Goal: Task Accomplishment & Management: Use online tool/utility

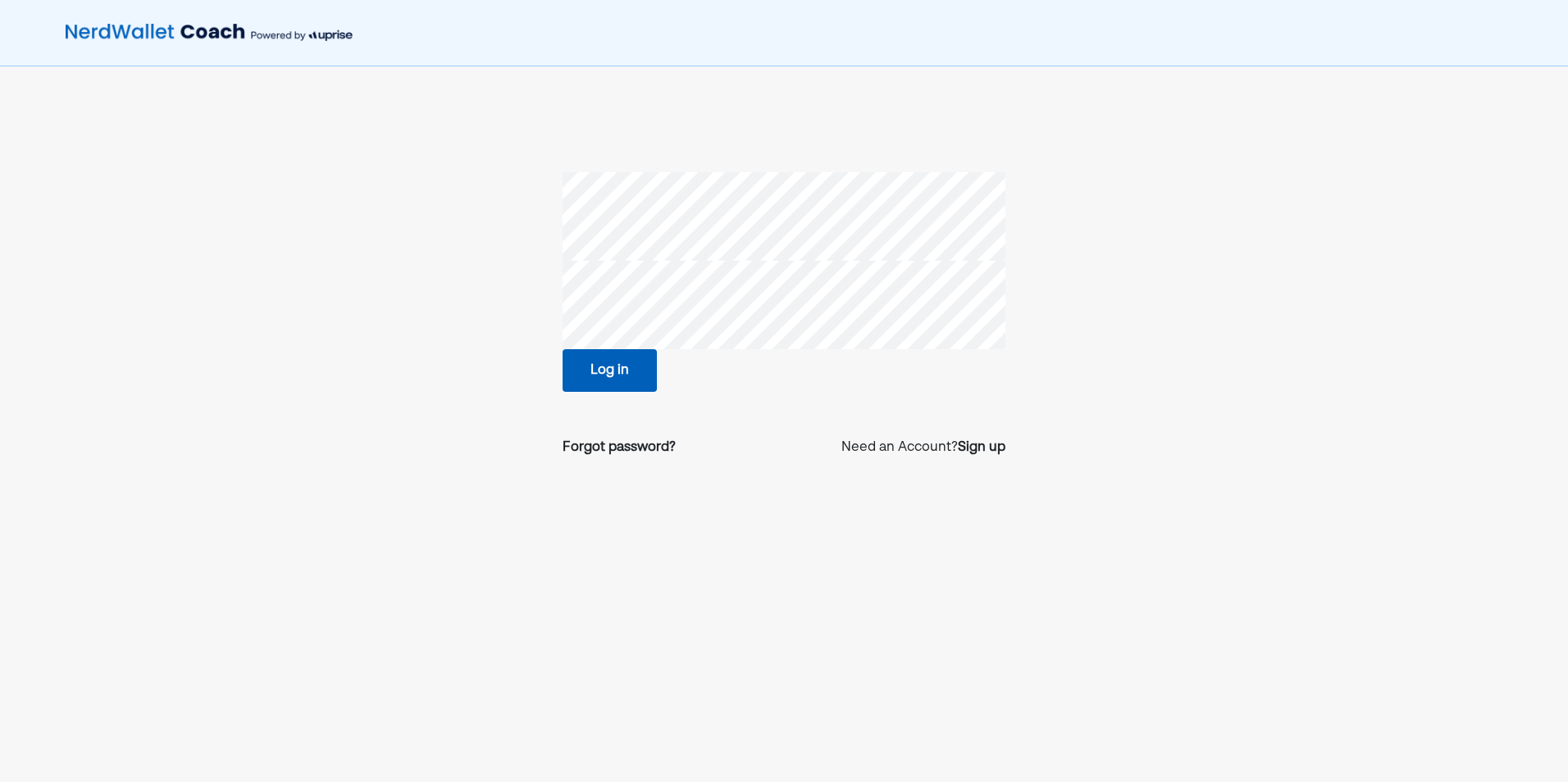
click at [612, 375] on button "Log in" at bounding box center [609, 370] width 94 height 42
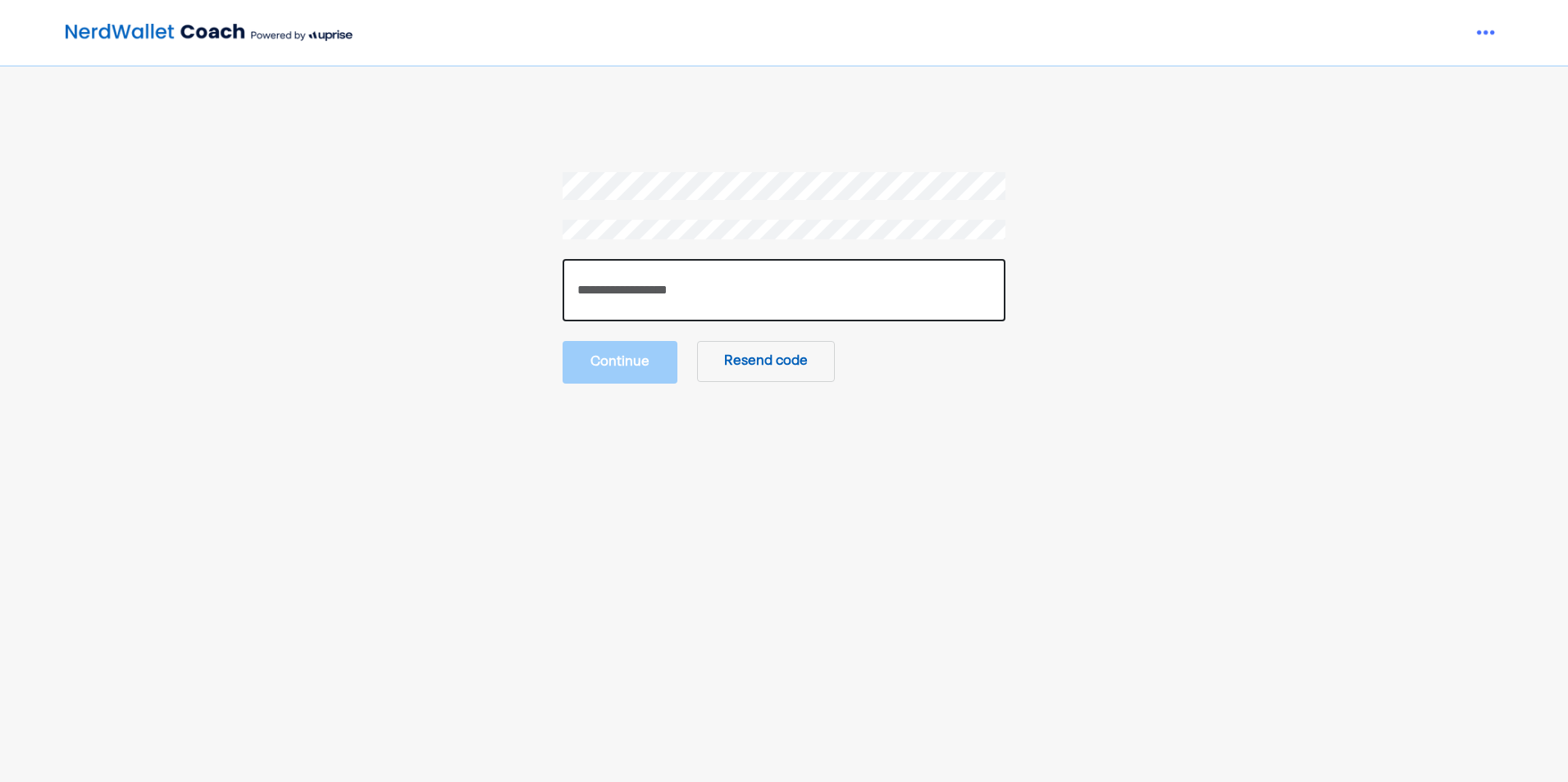
click at [687, 288] on input "number" at bounding box center [784, 290] width 443 height 62
type input "******"
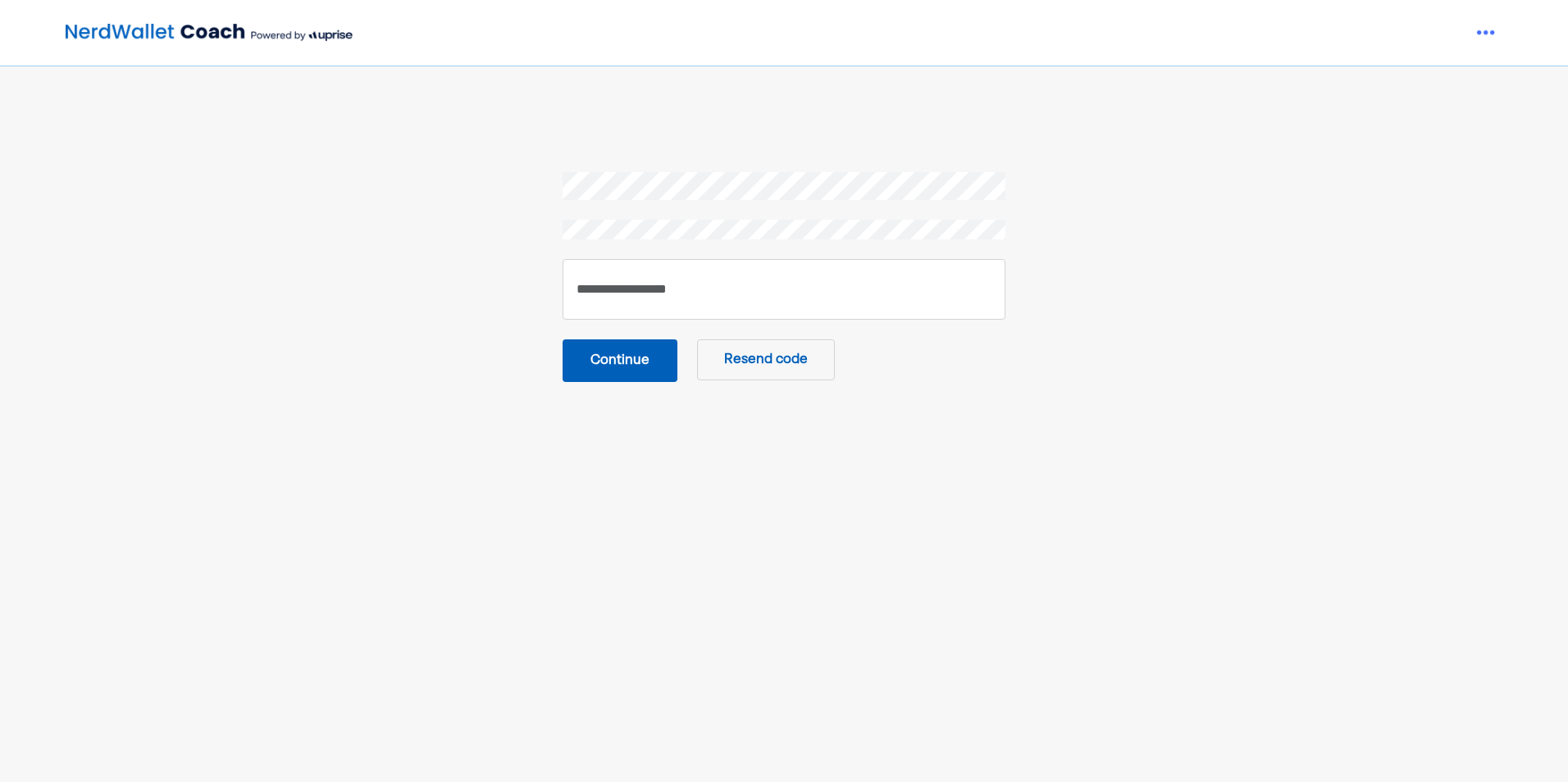
click at [630, 361] on button "Continue" at bounding box center [620, 361] width 115 height 42
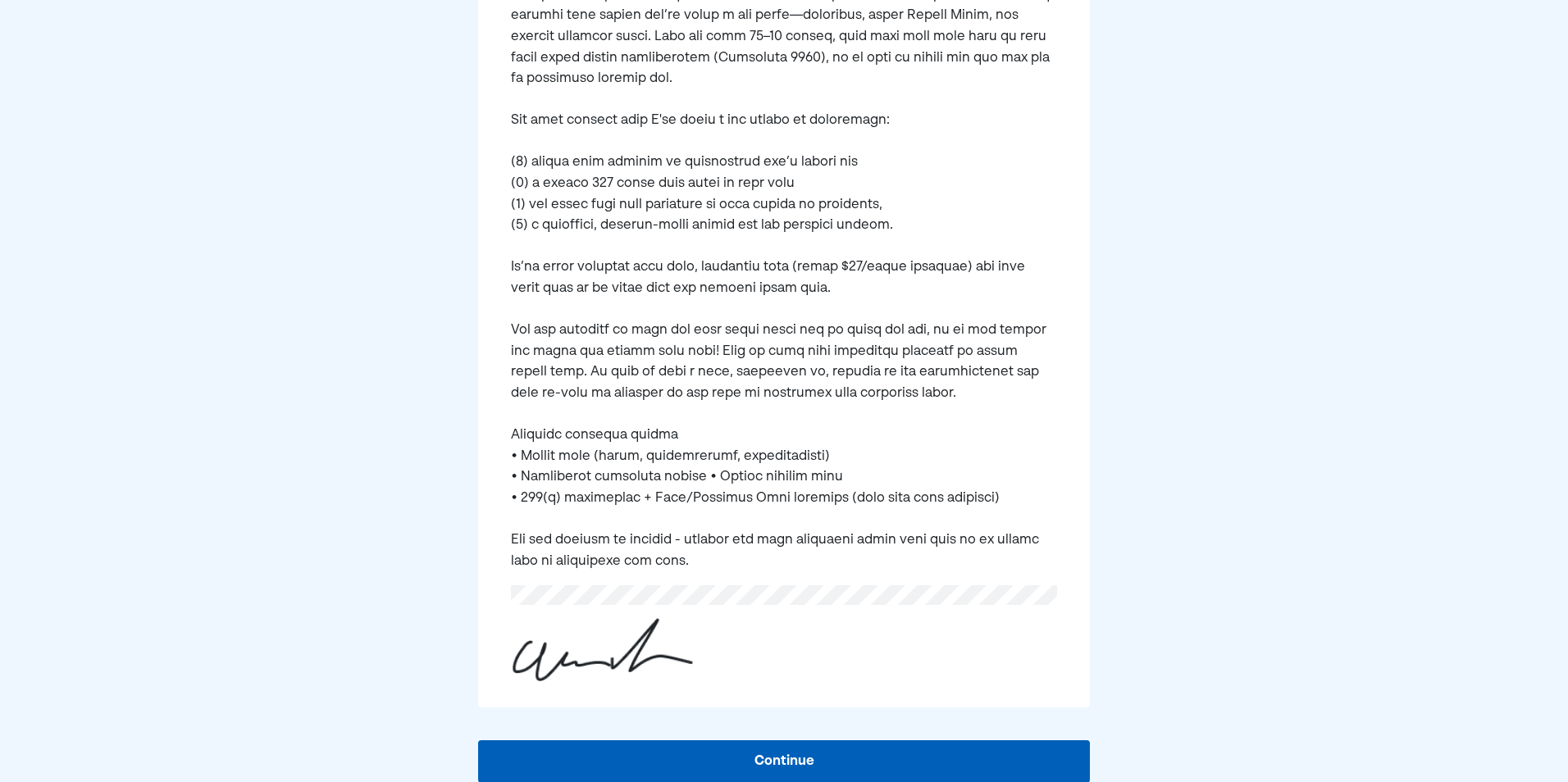
click at [797, 753] on button "Continue" at bounding box center [784, 762] width 612 height 42
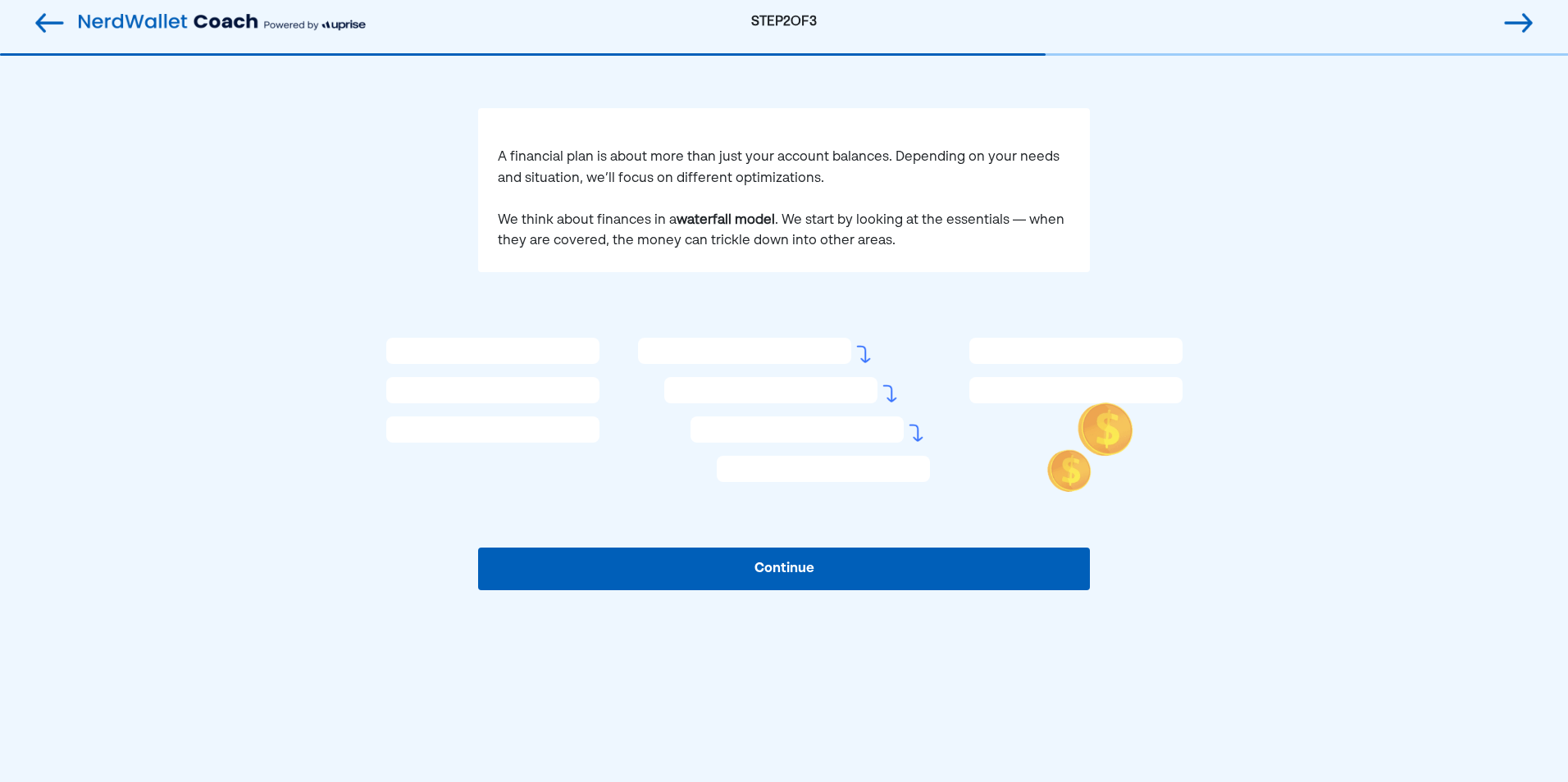
scroll to position [25, 0]
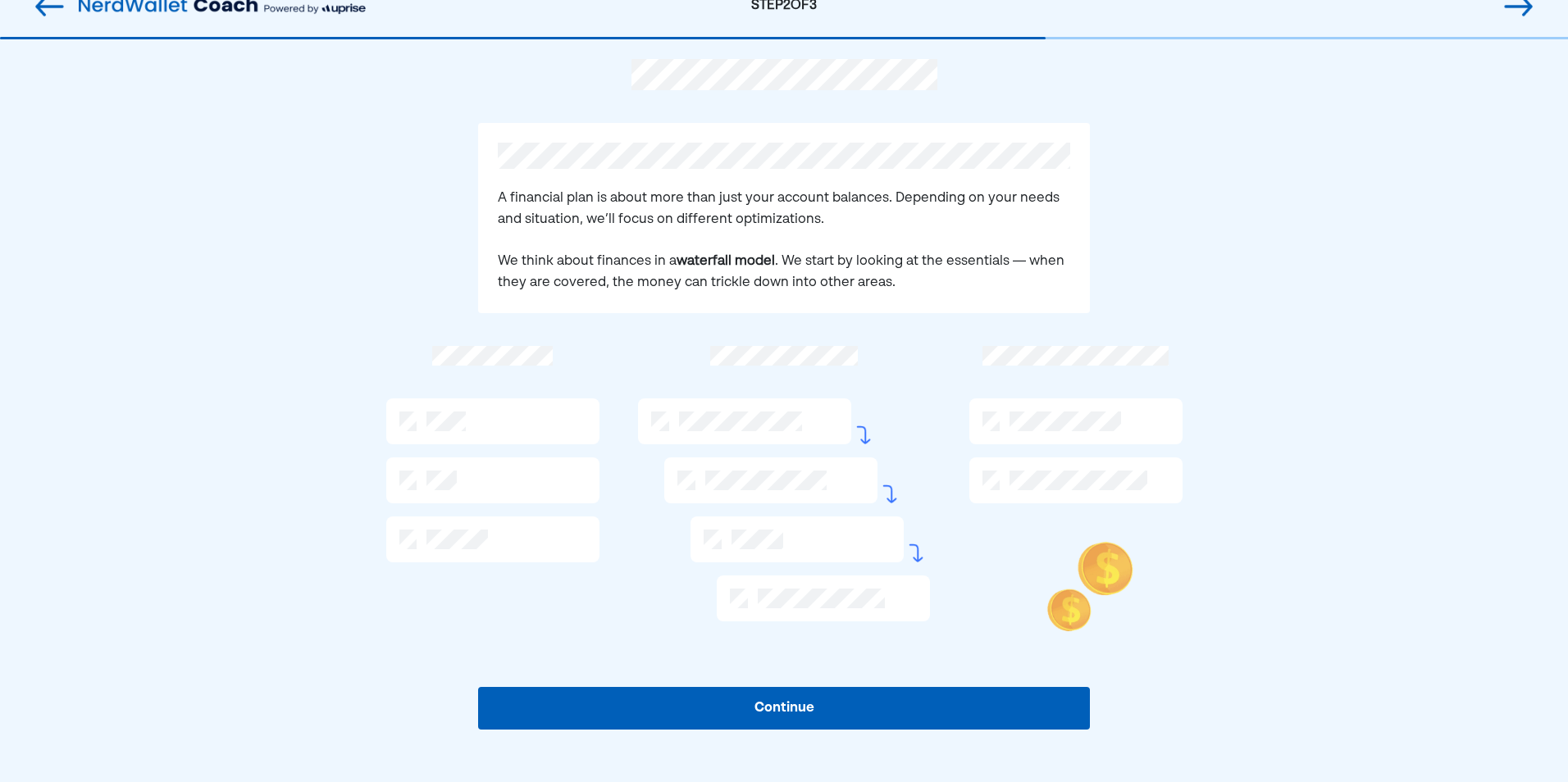
click at [756, 714] on button "Continue" at bounding box center [784, 708] width 612 height 42
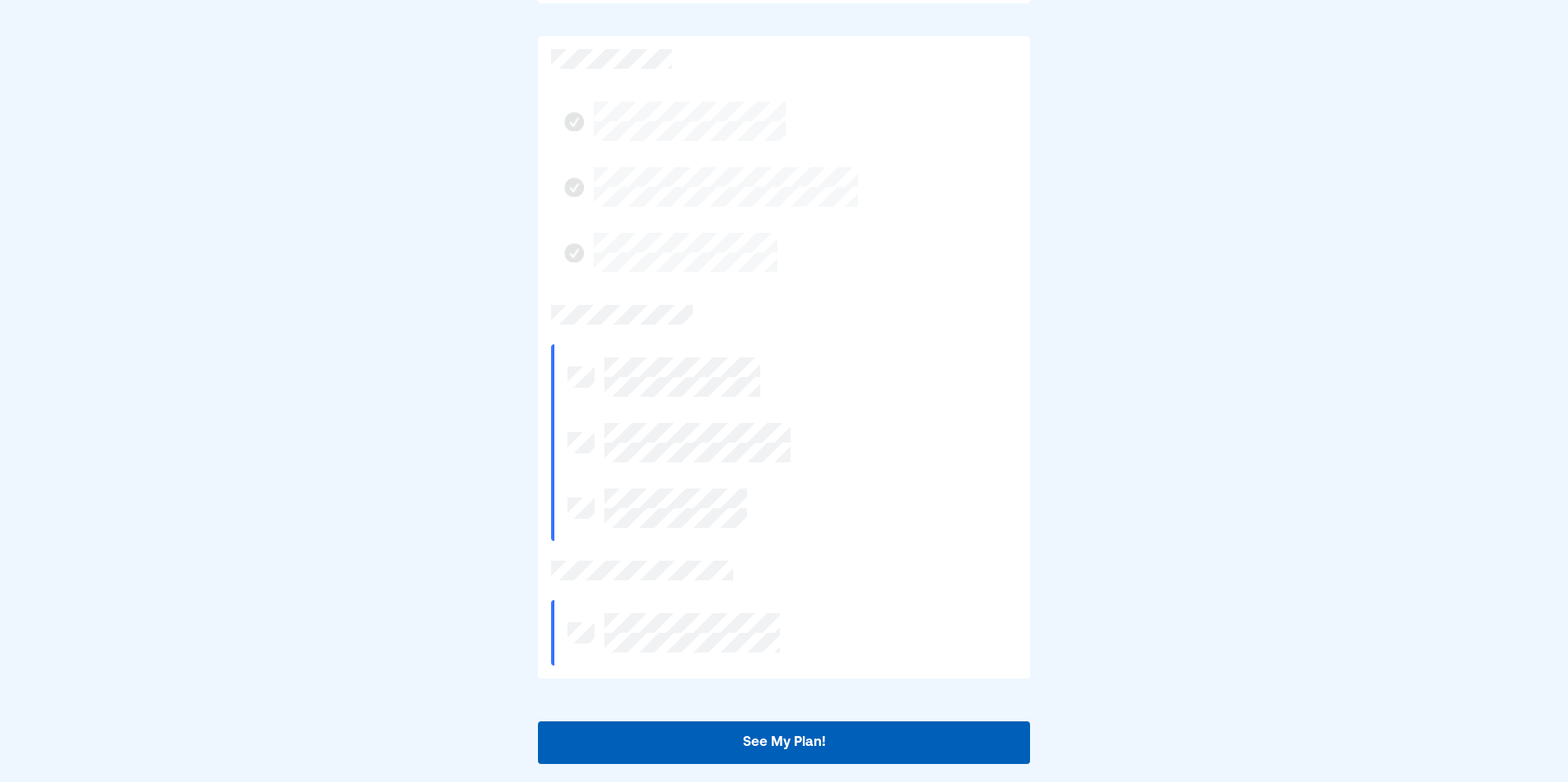
scroll to position [344, 0]
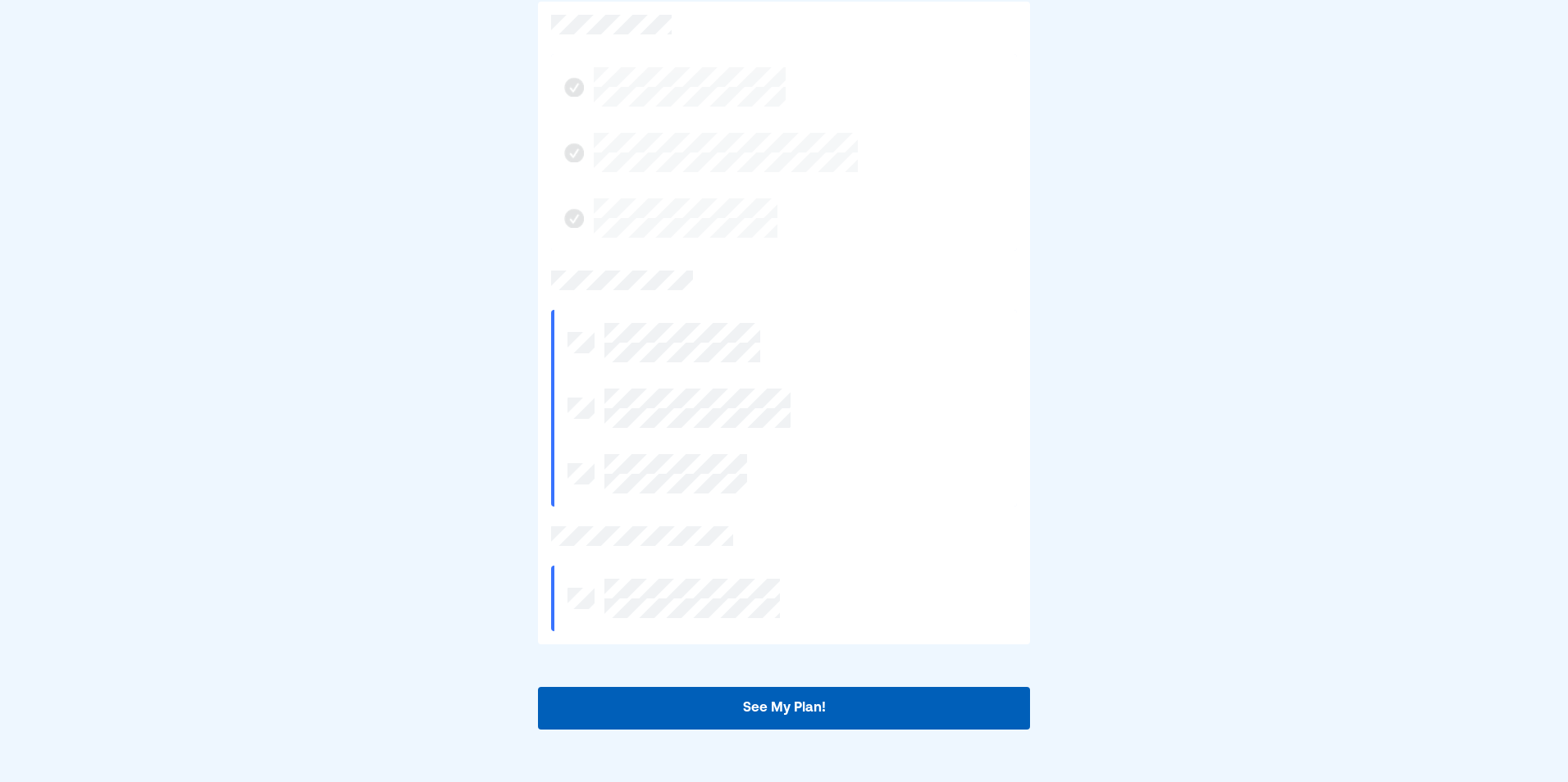
click at [790, 727] on button "See My Plan!" at bounding box center [784, 708] width 492 height 42
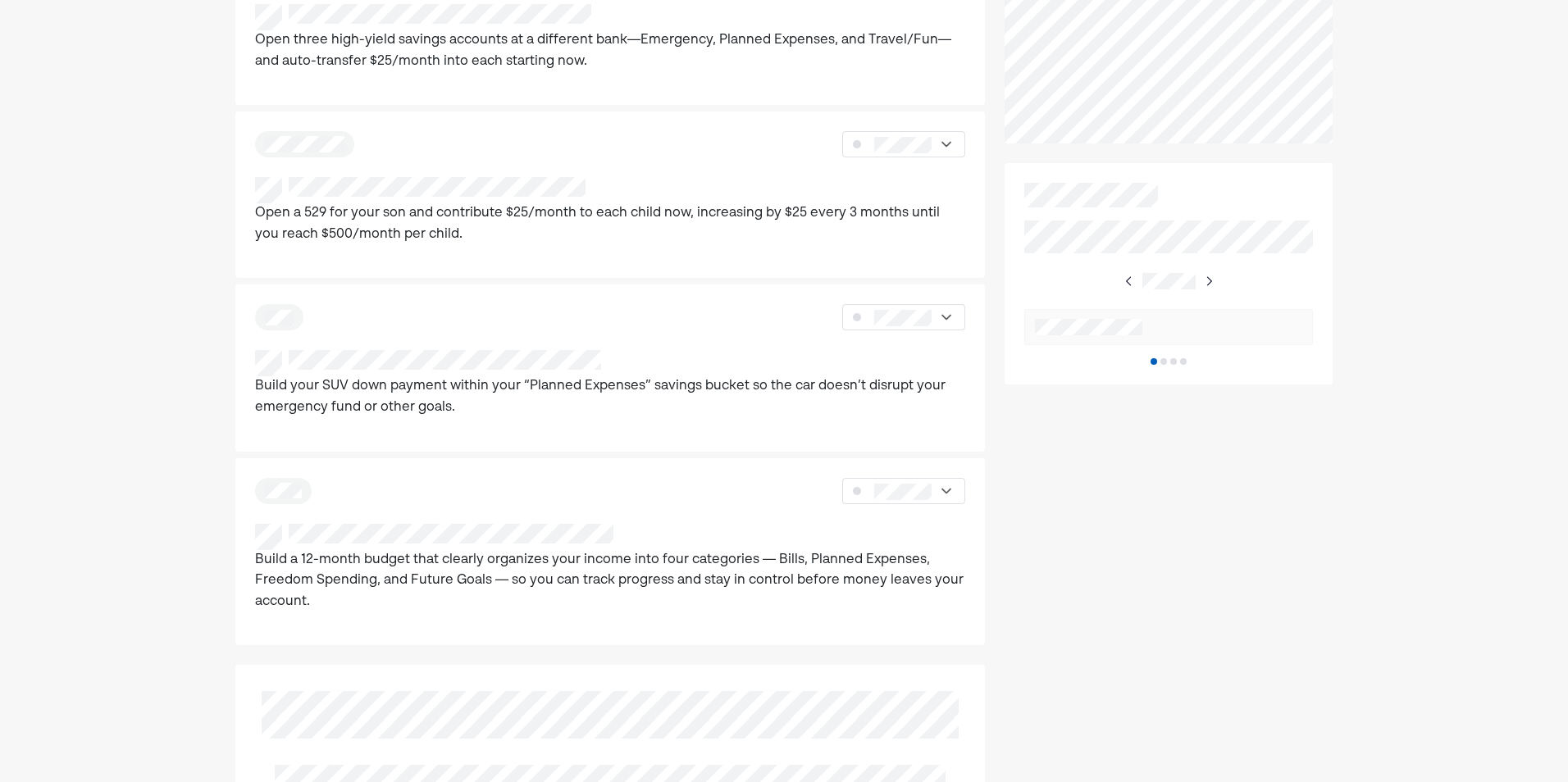
scroll to position [633, 0]
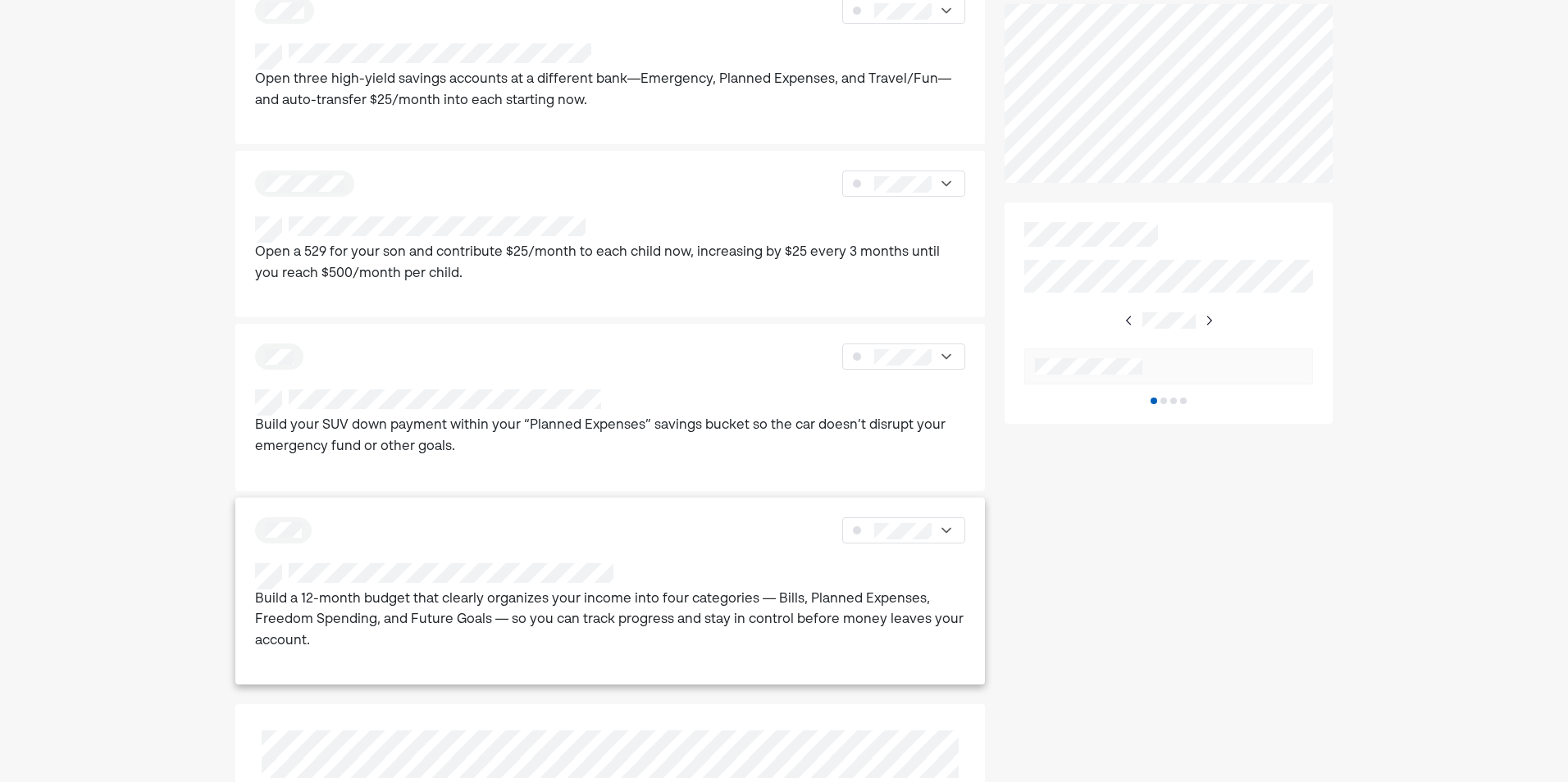
click at [594, 624] on p "Build a 12-month budget that clearly organizes your income into four categories…" at bounding box center [610, 622] width 710 height 63
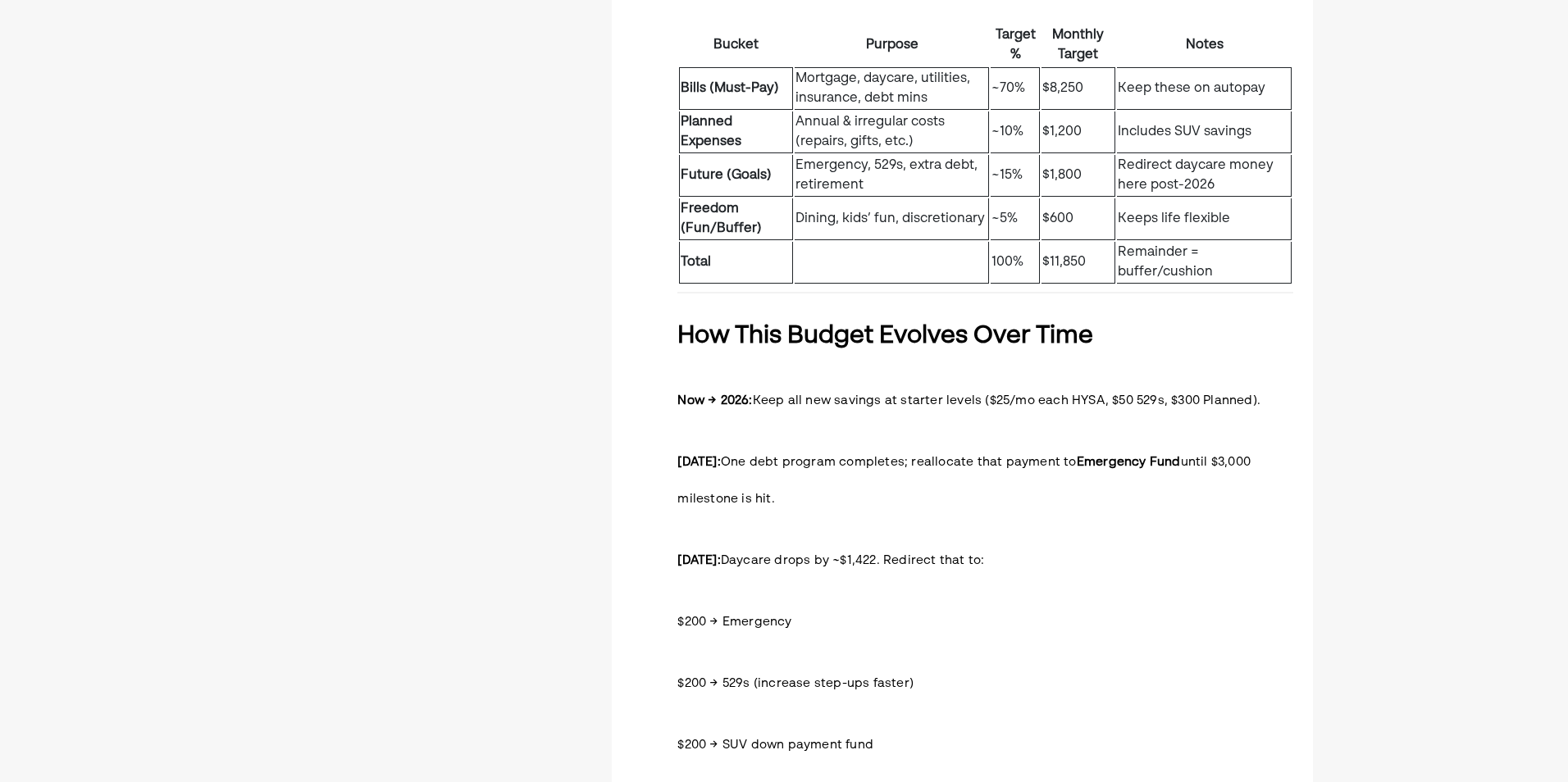
scroll to position [1722, 0]
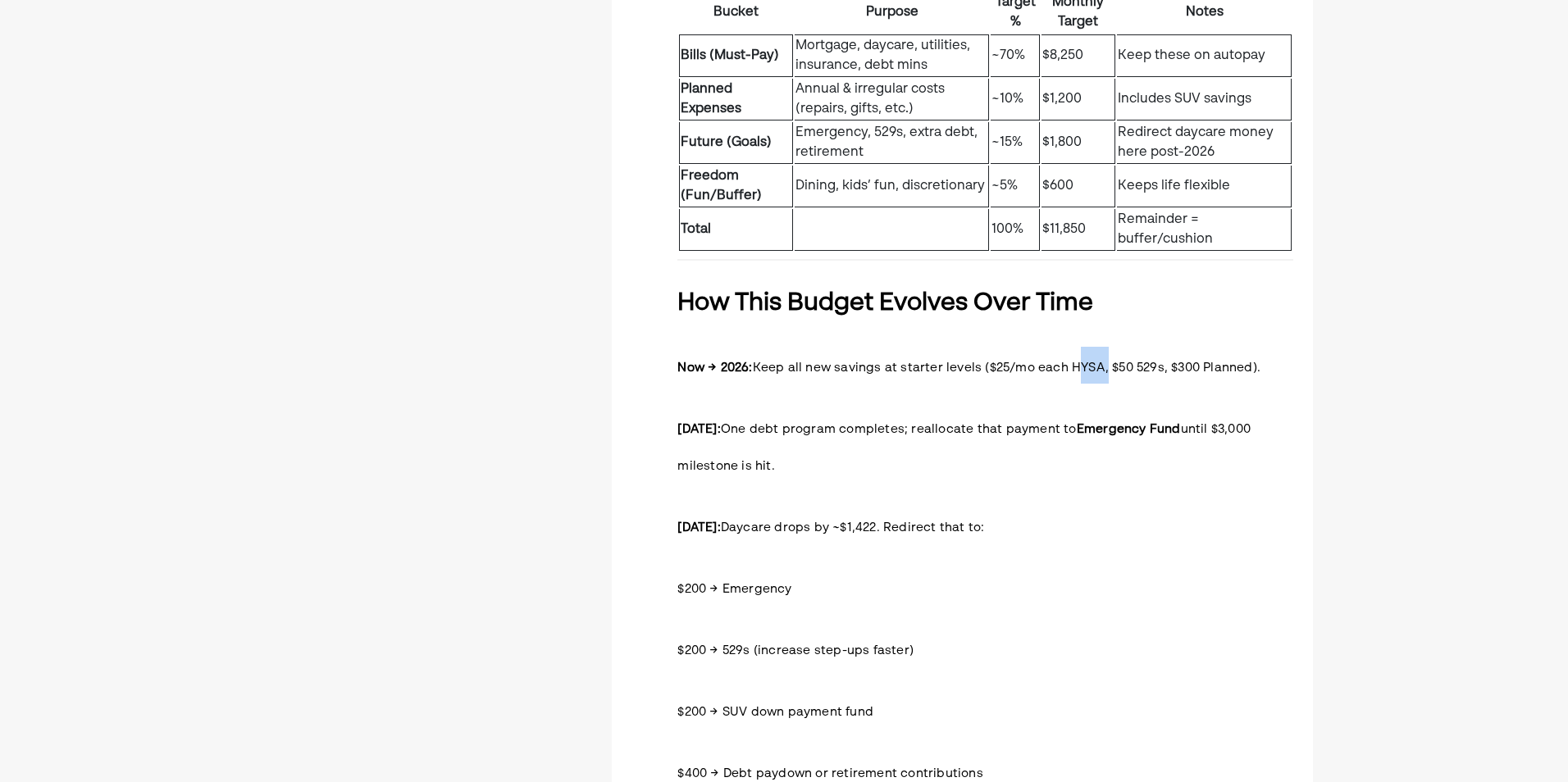
drag, startPoint x: 1065, startPoint y: 331, endPoint x: 1094, endPoint y: 329, distance: 29.1
click at [1094, 362] on span "Keep all new savings at starter levels ($25/mo each HYSA, $50 529s, $300 Planne…" at bounding box center [1007, 367] width 508 height 12
copy span "HYSA"
click at [808, 409] on h3 "[DATE]: One debt program completes; reallocate that payment to Emergency Fund u…" at bounding box center [986, 445] width 616 height 74
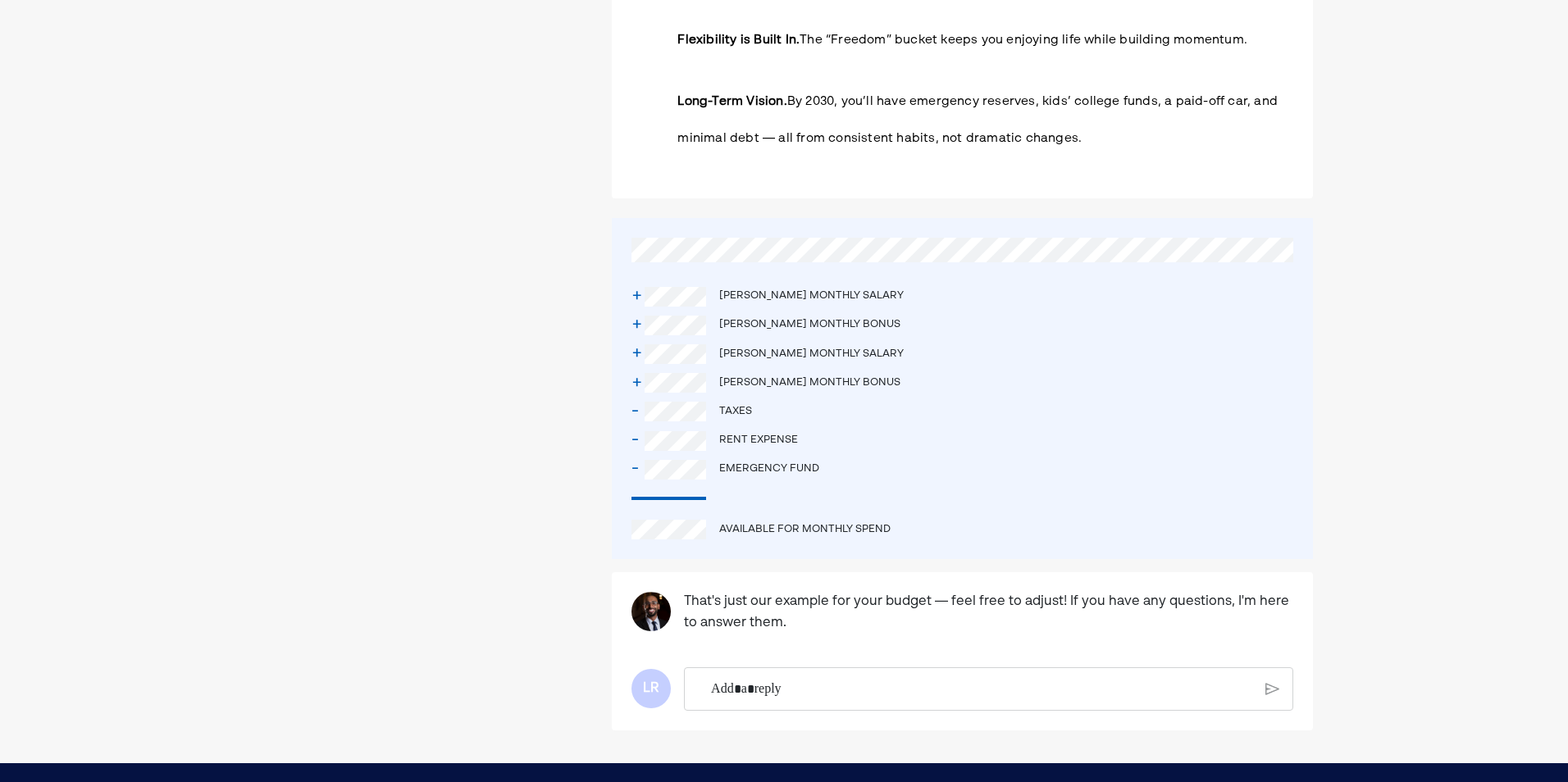
scroll to position [3237, 0]
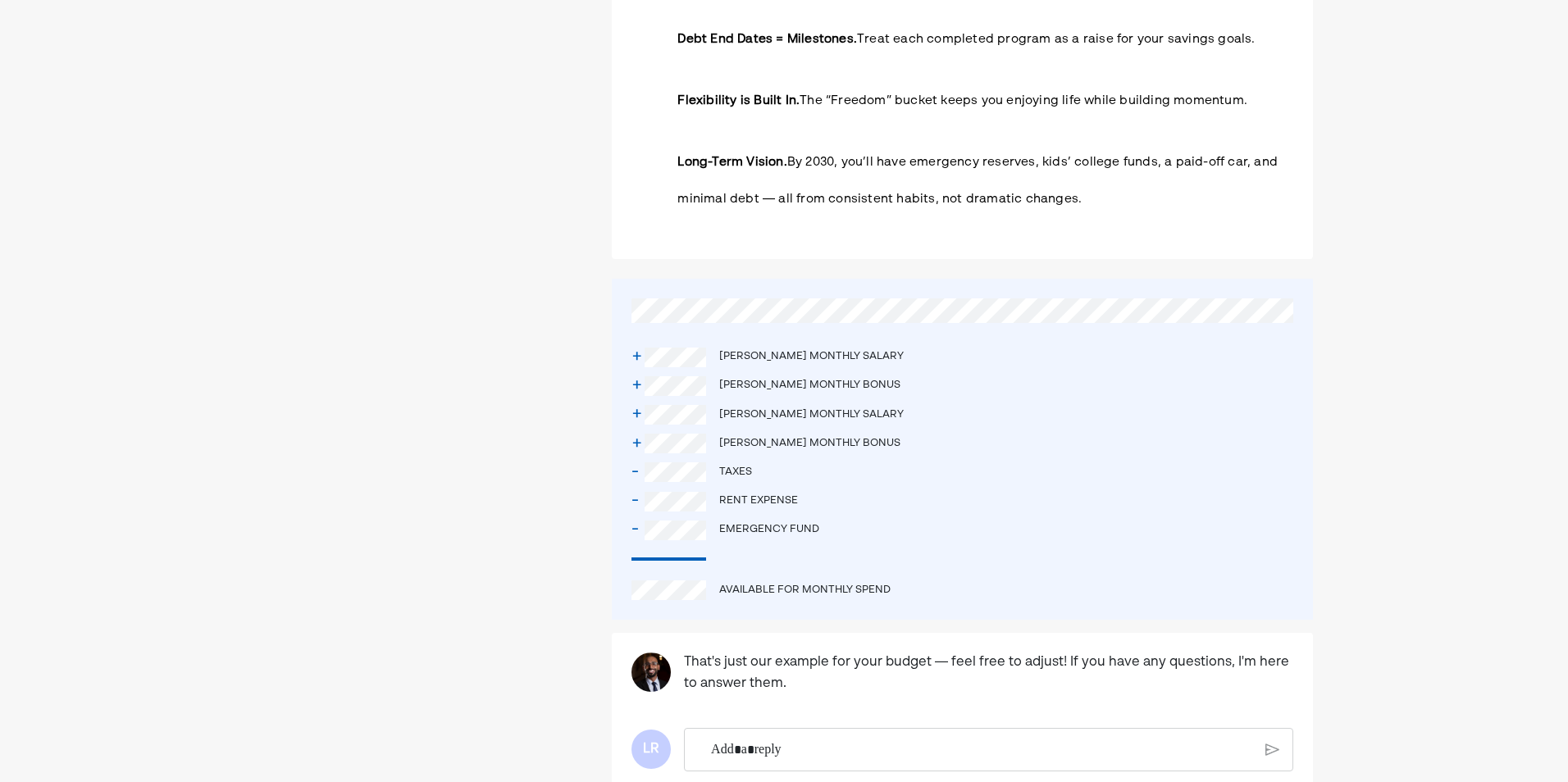
click at [631, 343] on div "+" at bounding box center [638, 357] width 13 height 29
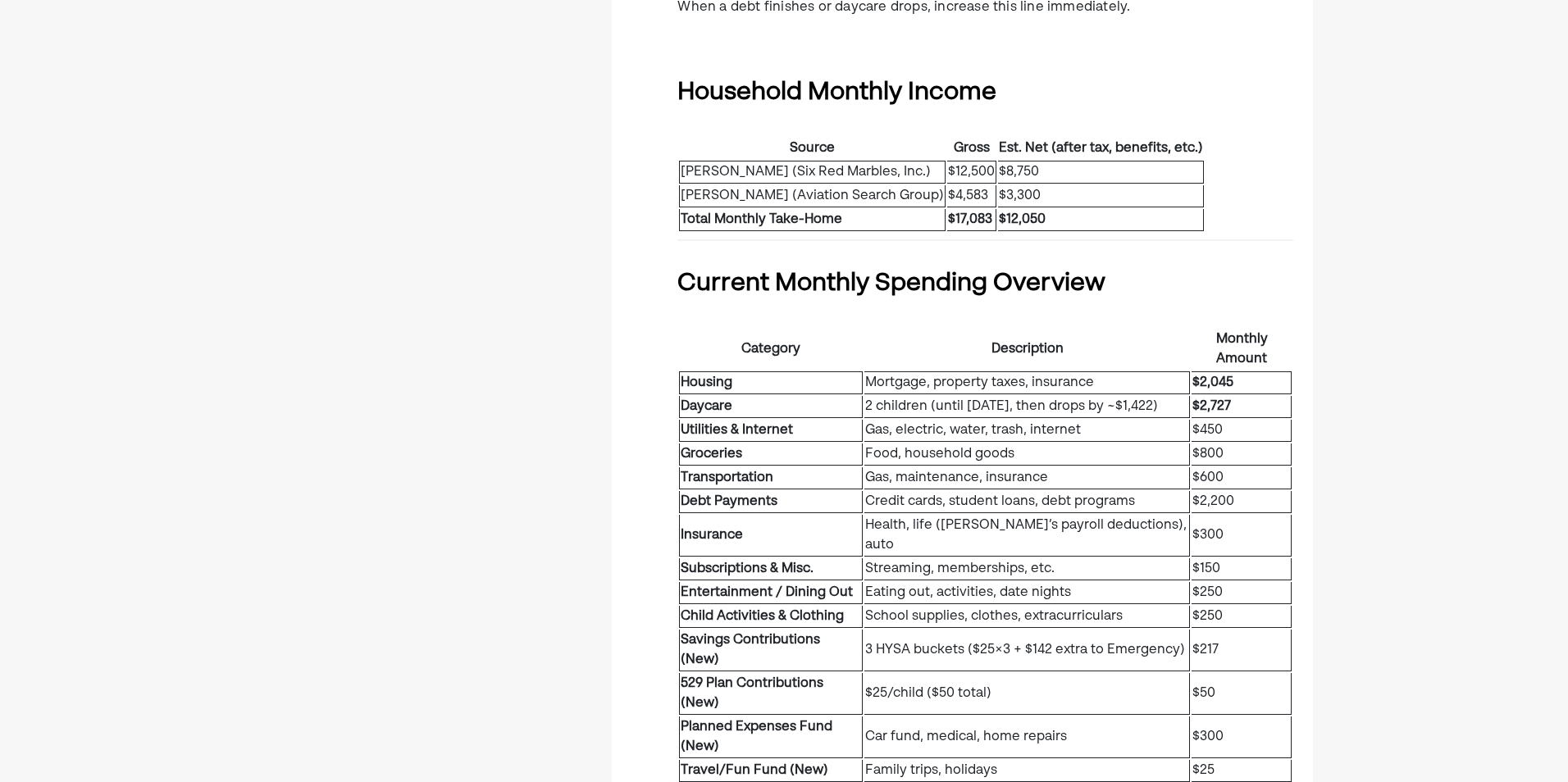
scroll to position [574, 0]
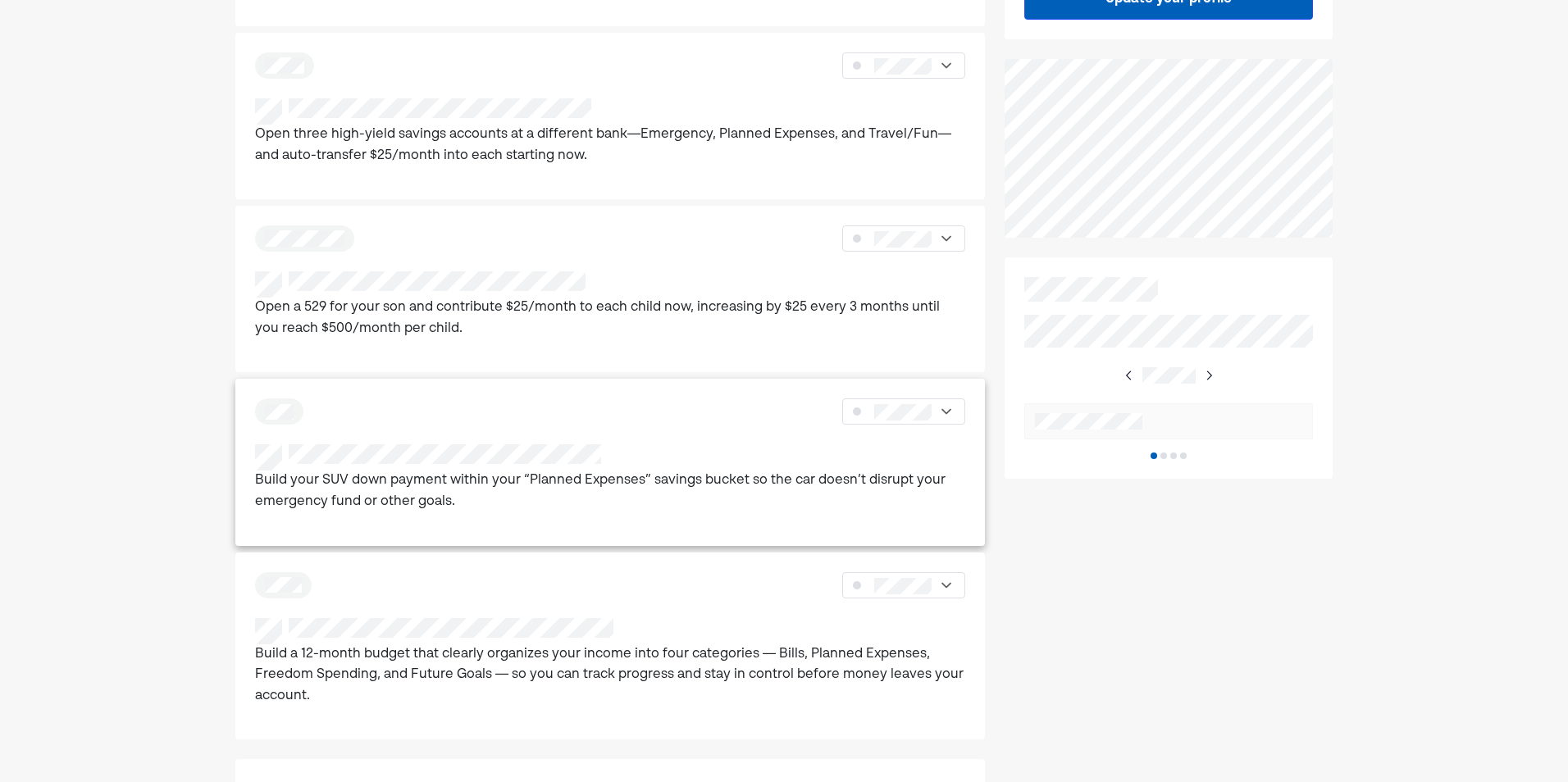
scroll to position [574, 0]
click at [476, 500] on p "Build your SUV down payment within your “Planned Expenses” savings bucket so th…" at bounding box center [610, 496] width 710 height 42
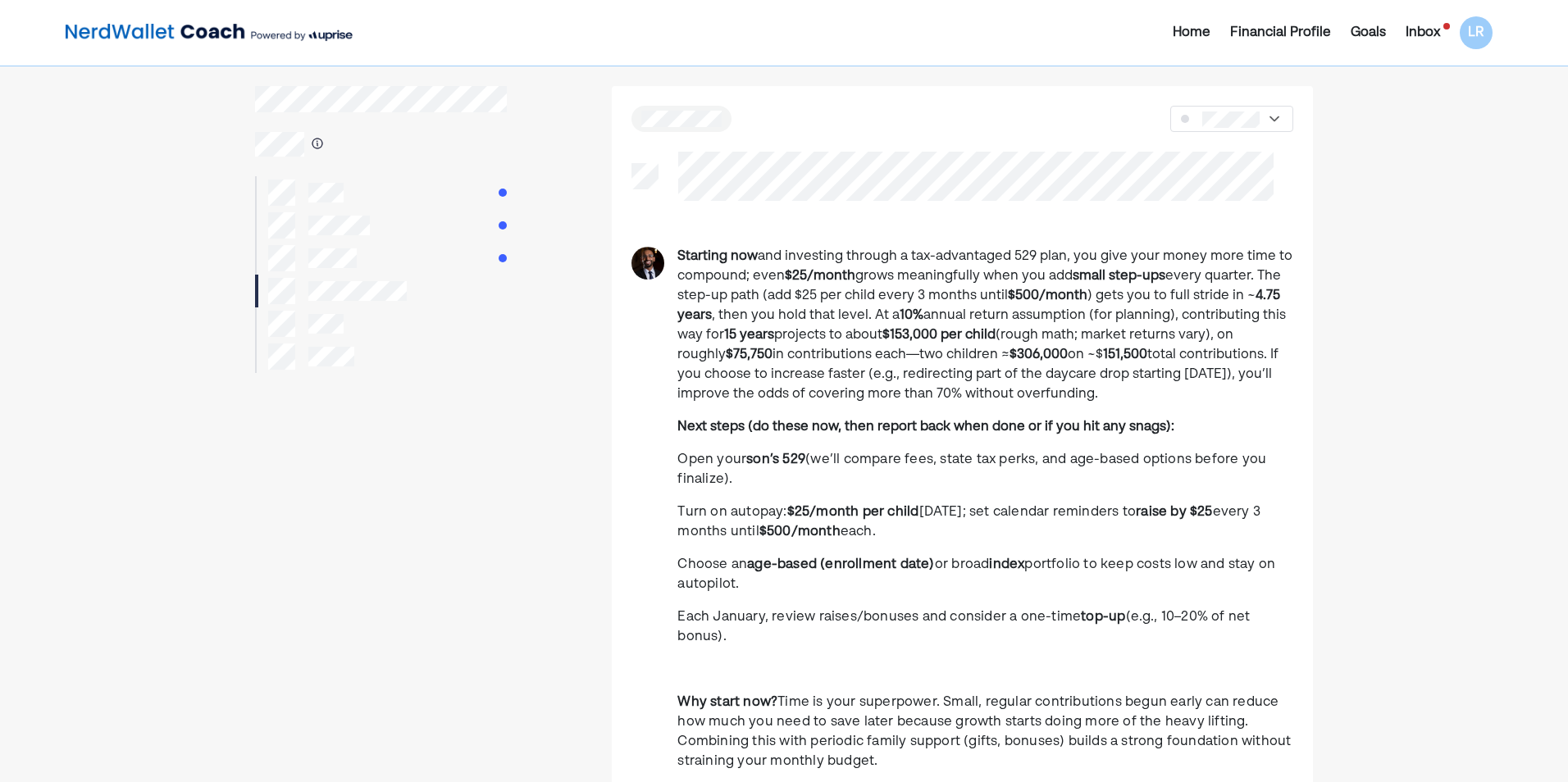
click at [339, 244] on div at bounding box center [381, 258] width 252 height 33
